Goal: Check status: Check status

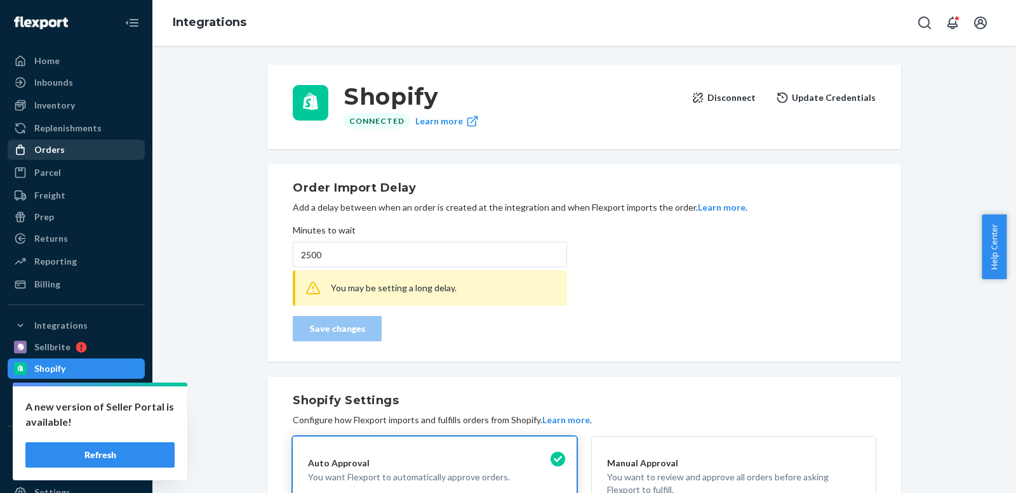
click at [51, 147] on div "Orders" at bounding box center [49, 150] width 30 height 13
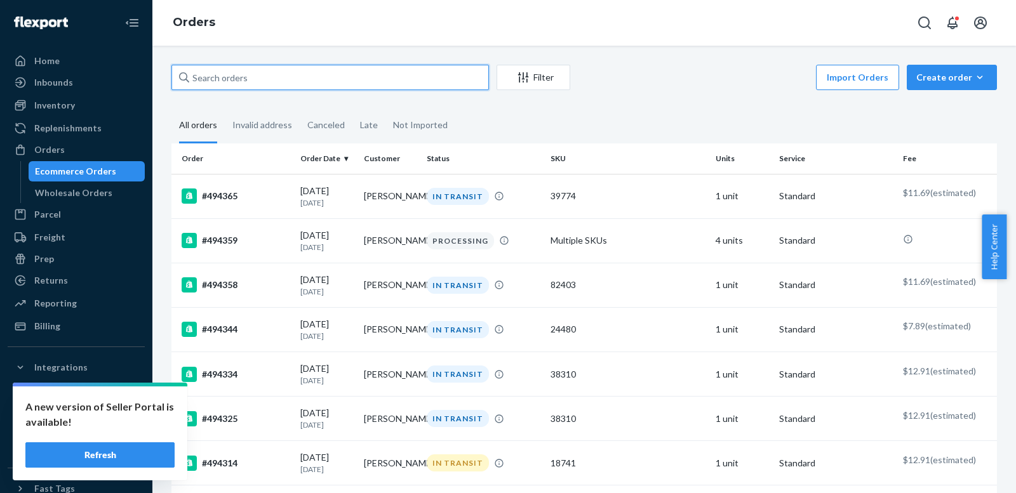
click at [230, 79] on input "text" at bounding box center [329, 77] width 317 height 25
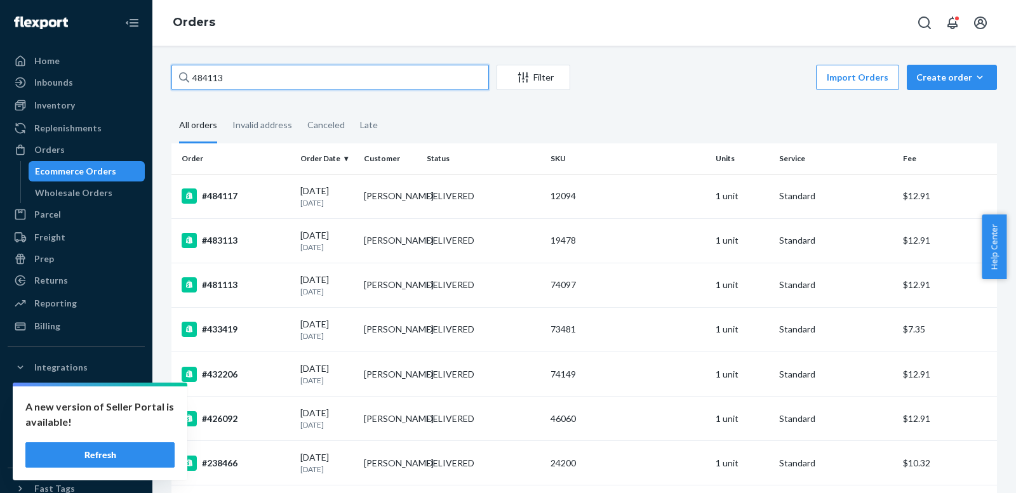
type input "484113"
drag, startPoint x: 230, startPoint y: 77, endPoint x: 176, endPoint y: 76, distance: 54.6
click at [176, 76] on input "484113" at bounding box center [329, 77] width 317 height 25
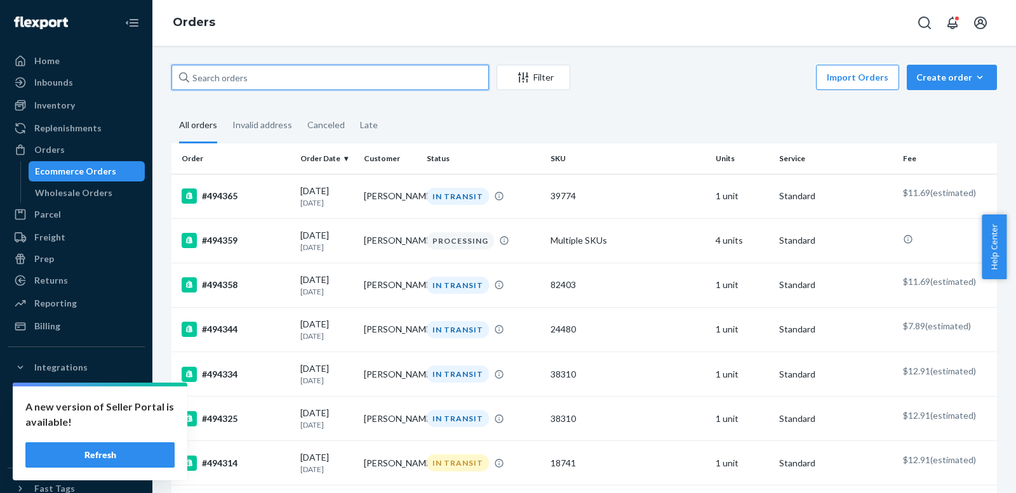
click at [224, 76] on input "text" at bounding box center [329, 77] width 317 height 25
paste input "484113"
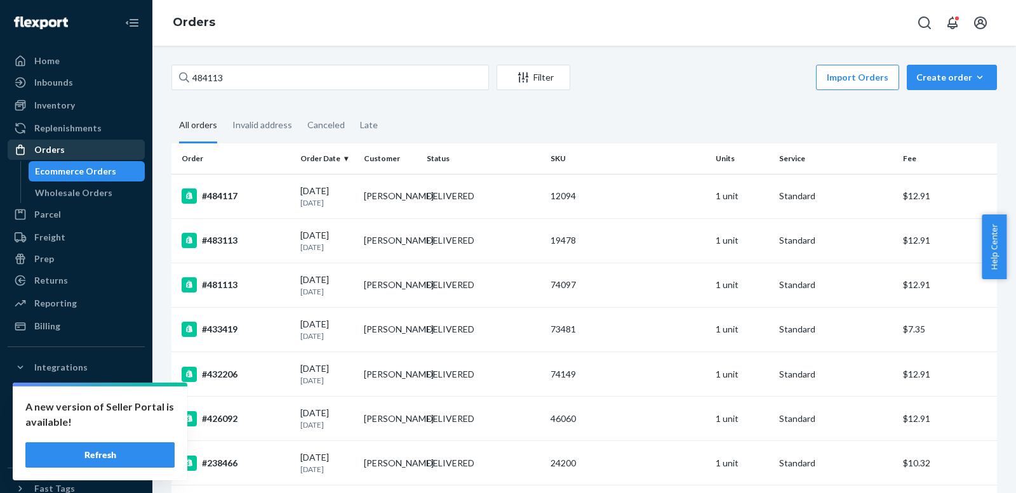
click at [57, 147] on div "Orders" at bounding box center [49, 150] width 30 height 13
click at [244, 77] on input "484113" at bounding box center [329, 77] width 317 height 25
drag, startPoint x: 241, startPoint y: 77, endPoint x: 157, endPoint y: 69, distance: 84.2
click at [157, 69] on div "484113 Filter Import Orders Create order Ecommerce order Removal order All orde…" at bounding box center [584, 270] width 864 height 448
click at [248, 75] on input "484113" at bounding box center [329, 77] width 317 height 25
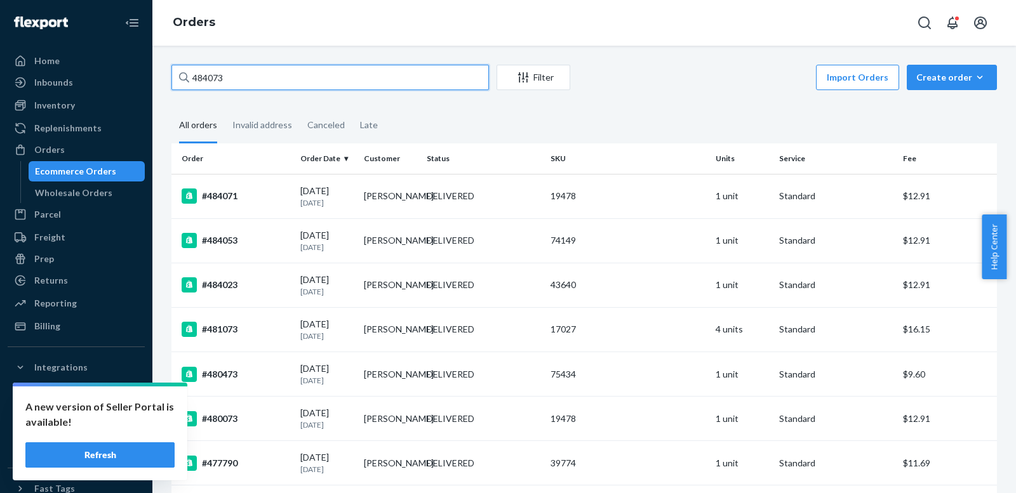
type input "484073"
click at [68, 104] on div "Inventory" at bounding box center [54, 105] width 41 height 13
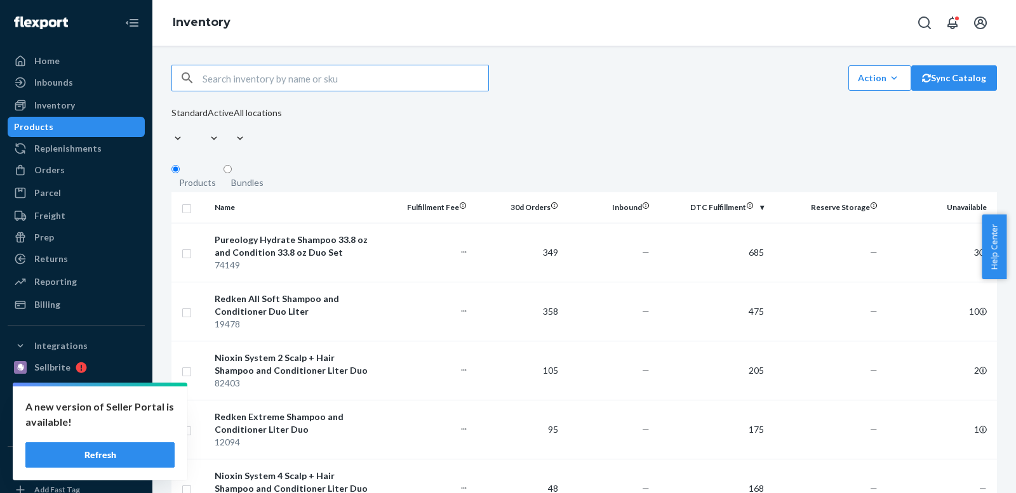
click at [274, 79] on input "text" at bounding box center [346, 77] width 286 height 25
type input "57061"
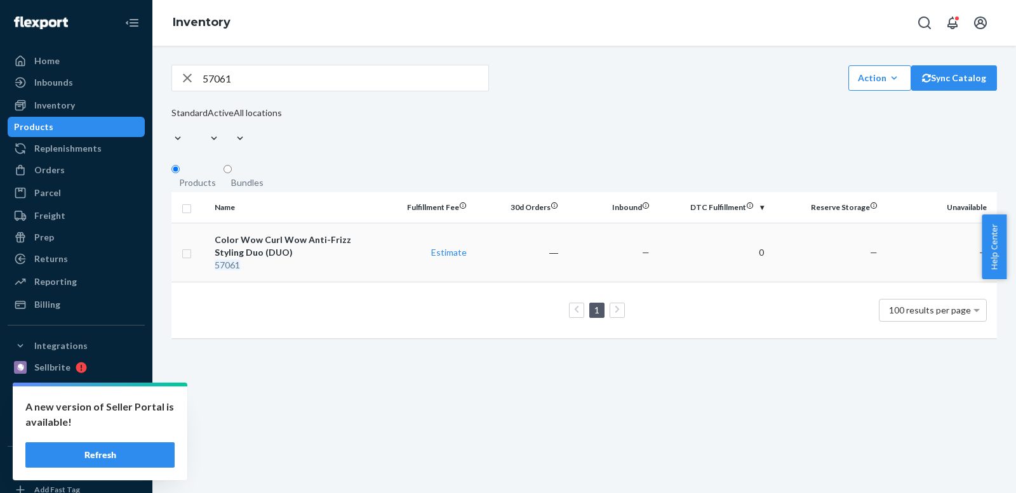
click at [289, 236] on div "Color Wow Curl Wow Anti-Frizz Styling Duo (DUO)" at bounding box center [295, 246] width 161 height 25
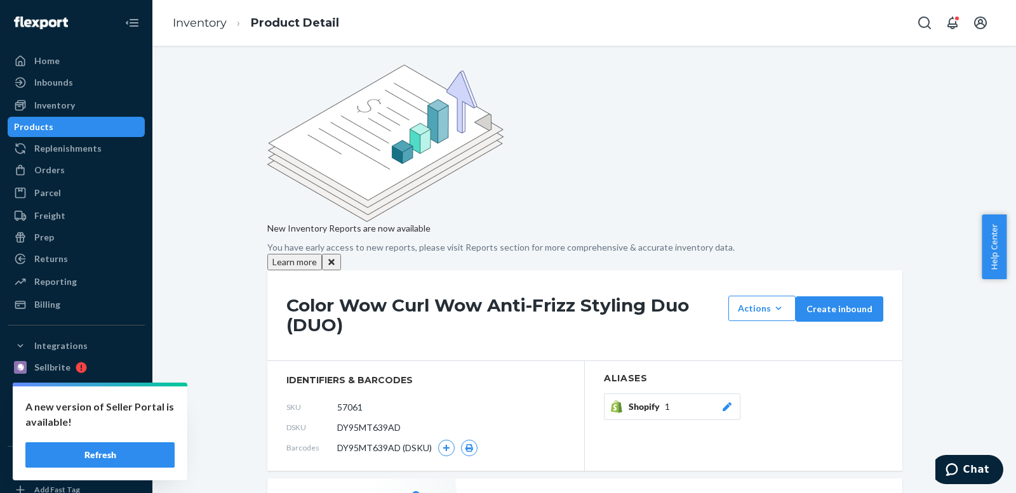
click at [721, 403] on icon at bounding box center [727, 407] width 13 height 9
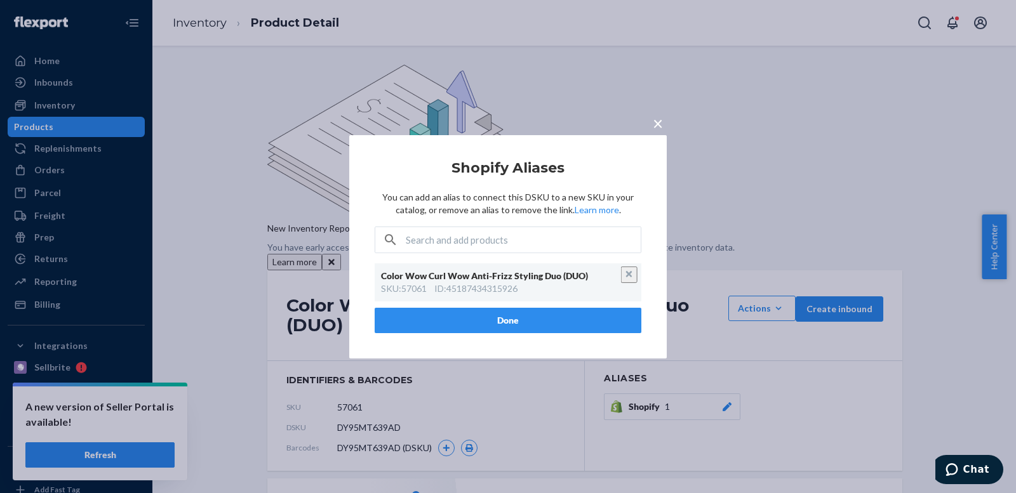
click at [531, 318] on button "Done" at bounding box center [508, 320] width 267 height 25
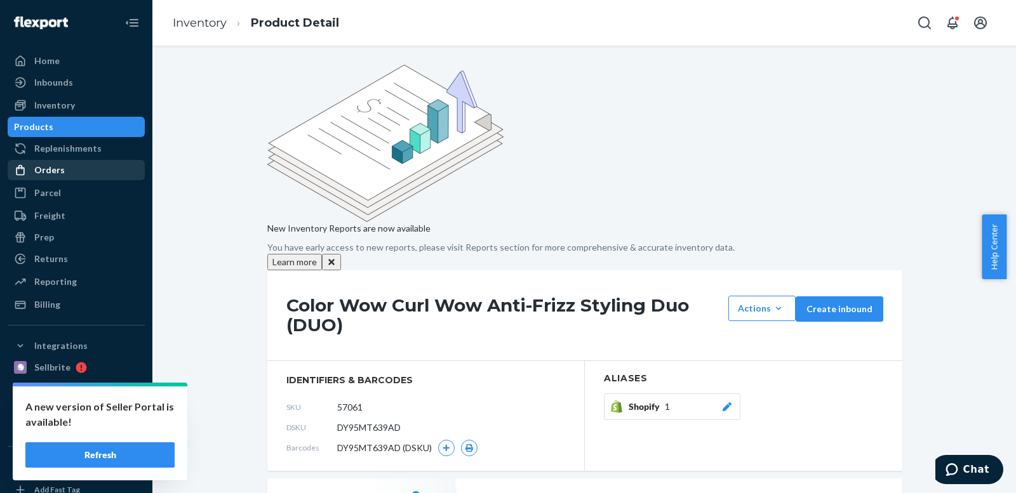
click at [43, 166] on div "Orders" at bounding box center [49, 170] width 30 height 13
